Goal: Transaction & Acquisition: Purchase product/service

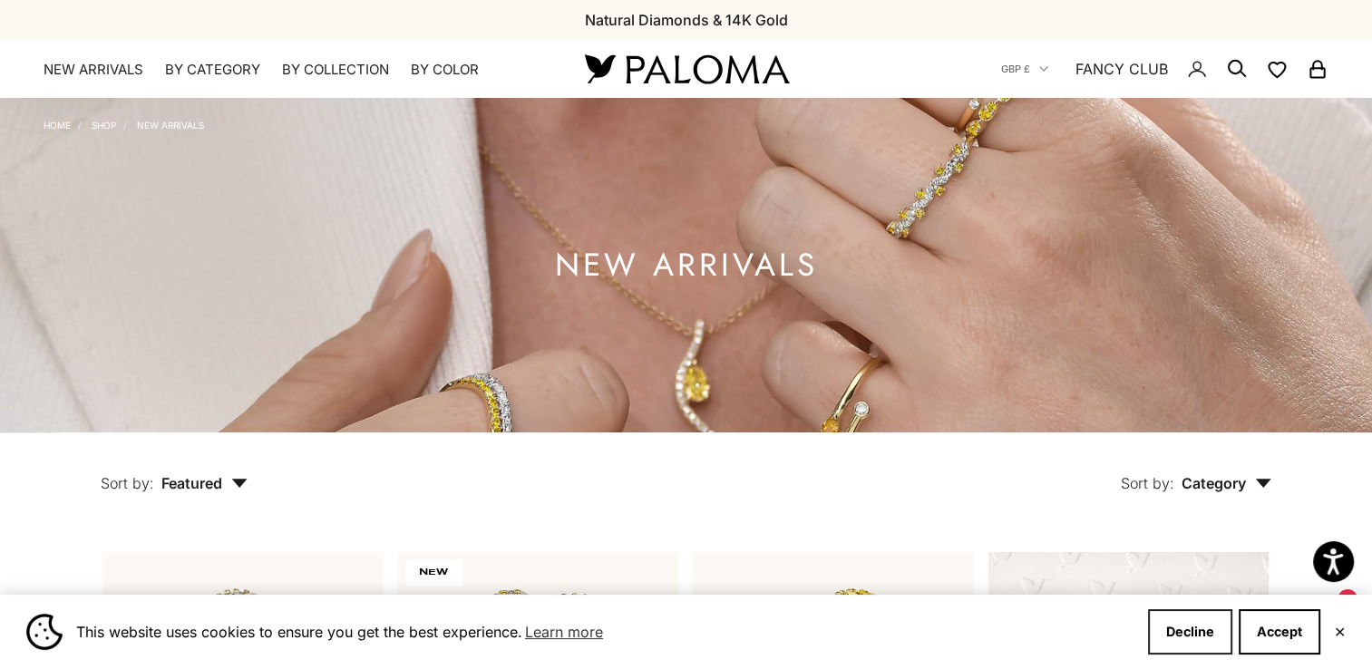
click at [1207, 630] on button "Decline" at bounding box center [1190, 632] width 84 height 45
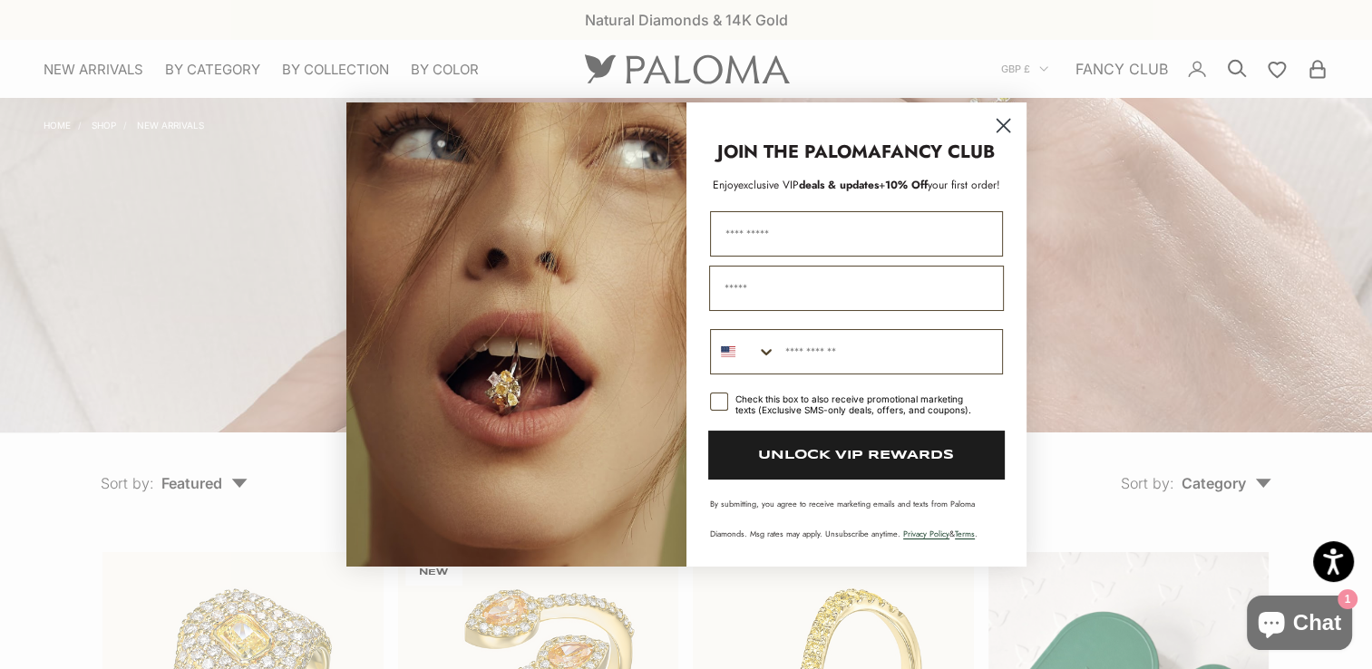
click at [1003, 131] on circle "Close dialog" at bounding box center [1003, 126] width 30 height 30
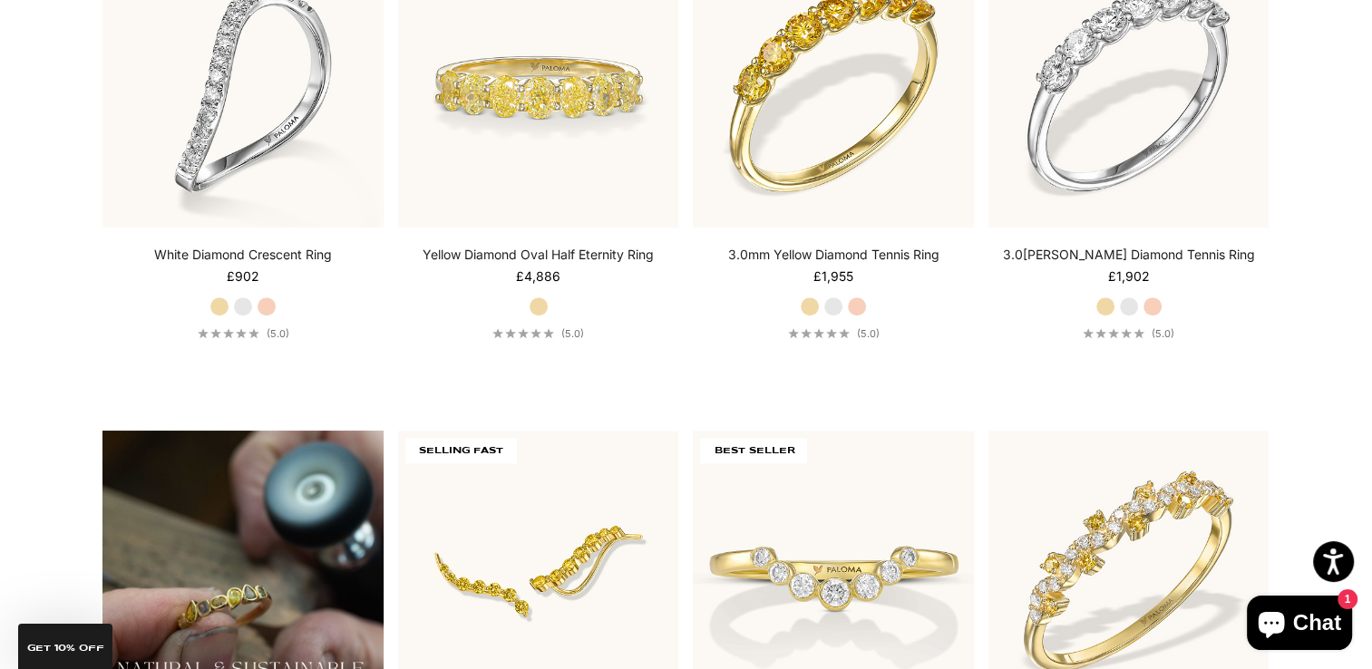
scroll to position [1078, 0]
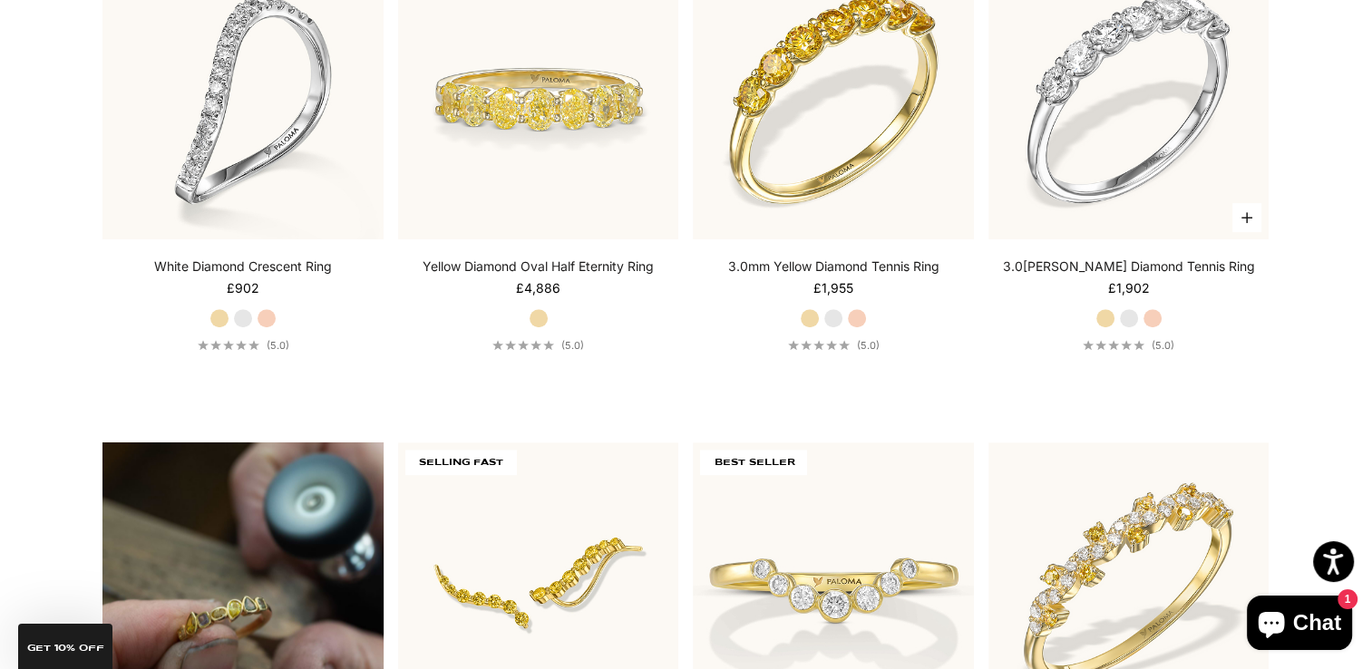
click at [1107, 266] on link "3.0[PERSON_NAME] Diamond Tennis Ring" at bounding box center [1129, 267] width 252 height 18
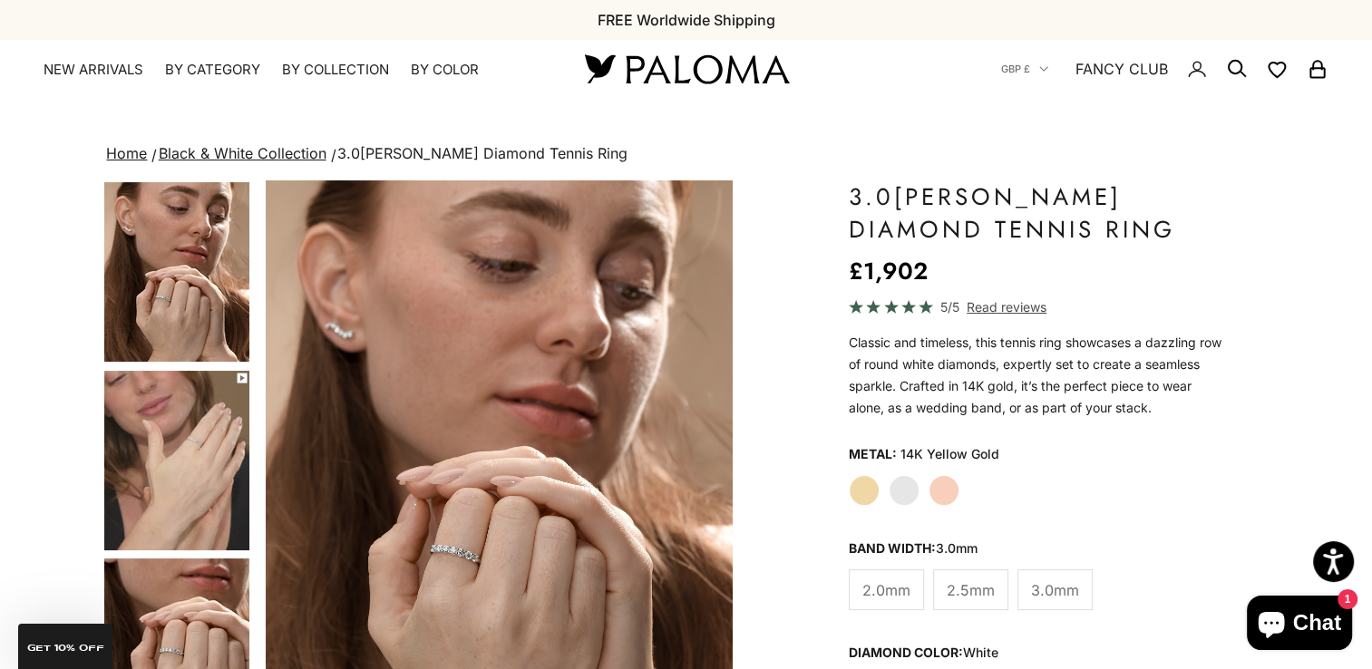
click at [907, 492] on label "White Gold" at bounding box center [904, 490] width 31 height 31
click at [864, 489] on label "Yellow Gold" at bounding box center [864, 490] width 31 height 31
click at [904, 493] on label "White Gold" at bounding box center [904, 490] width 31 height 31
click at [944, 492] on label "Rose Gold" at bounding box center [944, 490] width 31 height 31
